Goal: Information Seeking & Learning: Learn about a topic

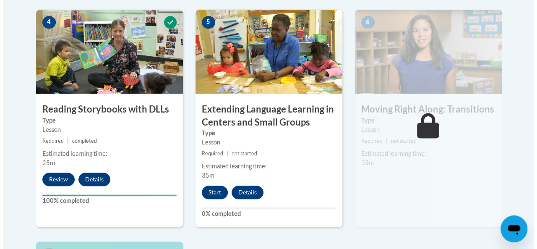
scroll to position [535, 0]
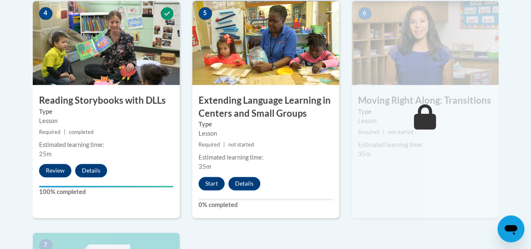
click at [215, 185] on button "Start" at bounding box center [212, 183] width 26 height 13
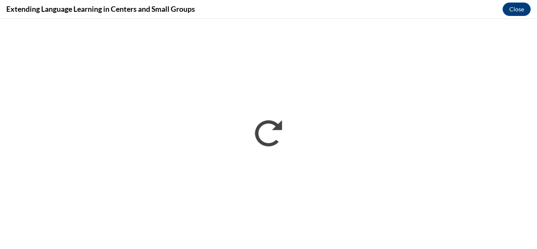
scroll to position [0, 0]
